Goal: Transaction & Acquisition: Purchase product/service

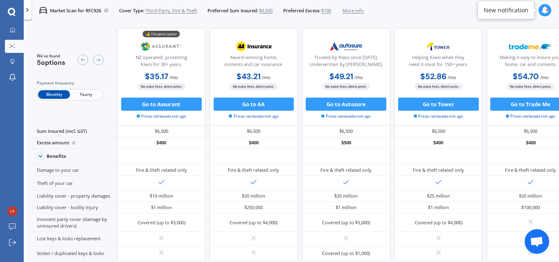
scroll to position [0, 23]
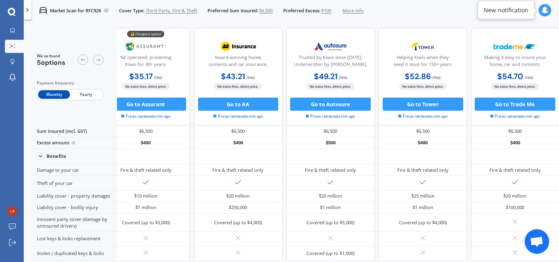
click at [266, 9] on span "$6,500" at bounding box center [266, 10] width 14 height 7
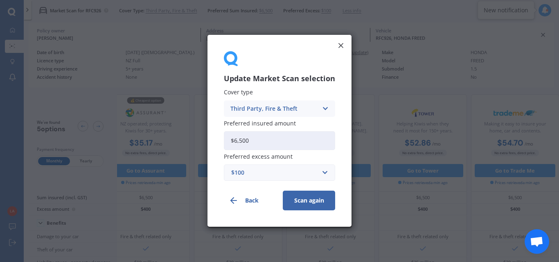
click at [263, 139] on input "$6,500" at bounding box center [279, 140] width 111 height 19
type input "$6"
type input "$7,420"
click at [323, 171] on input "text" at bounding box center [277, 173] width 104 height 16
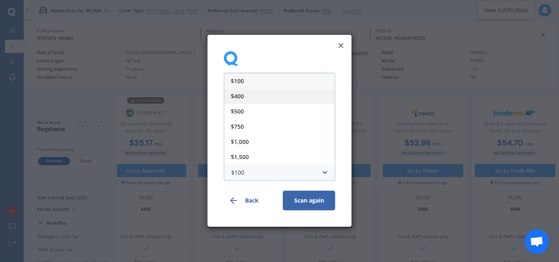
click at [285, 97] on div "$400" at bounding box center [279, 95] width 111 height 15
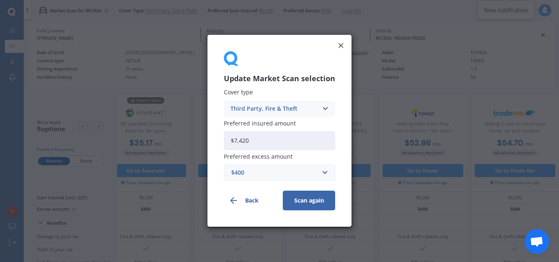
click at [323, 201] on button "Scan again" at bounding box center [309, 201] width 52 height 20
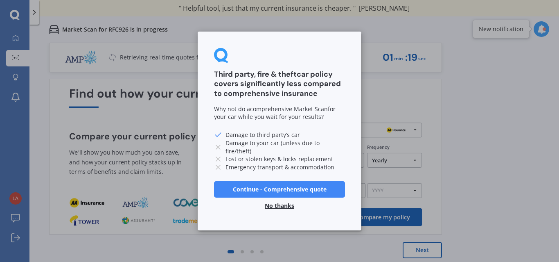
click at [280, 205] on button "No thanks" at bounding box center [279, 205] width 39 height 16
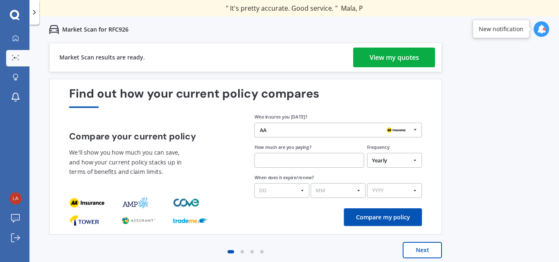
click at [430, 52] on link "View my quotes" at bounding box center [394, 57] width 82 height 20
